Goal: Contribute content

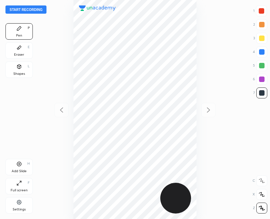
scroll to position [219, 161]
click at [30, 10] on button "Start recording" at bounding box center [25, 9] width 41 height 8
click at [15, 50] on div "Eraser E" at bounding box center [18, 50] width 27 height 16
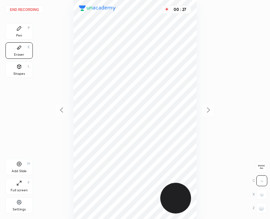
click at [20, 32] on div "Pen P" at bounding box center [18, 31] width 27 height 16
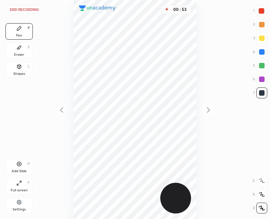
click at [21, 171] on div "Add Slide" at bounding box center [19, 171] width 15 height 3
click at [53, 108] on div "End recording 1 2 3 4 5 6 7 R O A L C X Z Erase all C X Z Pen P Eraser E Shapes…" at bounding box center [135, 109] width 270 height 219
click at [62, 109] on icon at bounding box center [61, 109] width 3 height 5
click at [209, 110] on icon at bounding box center [209, 110] width 8 height 8
click at [60, 114] on icon at bounding box center [61, 110] width 8 height 8
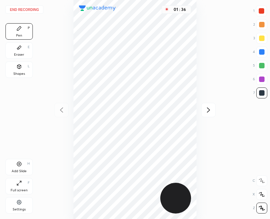
click at [211, 114] on div at bounding box center [209, 110] width 14 height 14
click at [64, 110] on icon at bounding box center [61, 110] width 8 height 8
click at [15, 167] on div "Add Slide H" at bounding box center [18, 167] width 27 height 16
click at [23, 9] on button "End recording" at bounding box center [24, 9] width 38 height 8
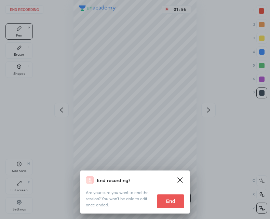
click at [161, 201] on button "End" at bounding box center [170, 202] width 27 height 14
